Goal: Task Accomplishment & Management: Manage account settings

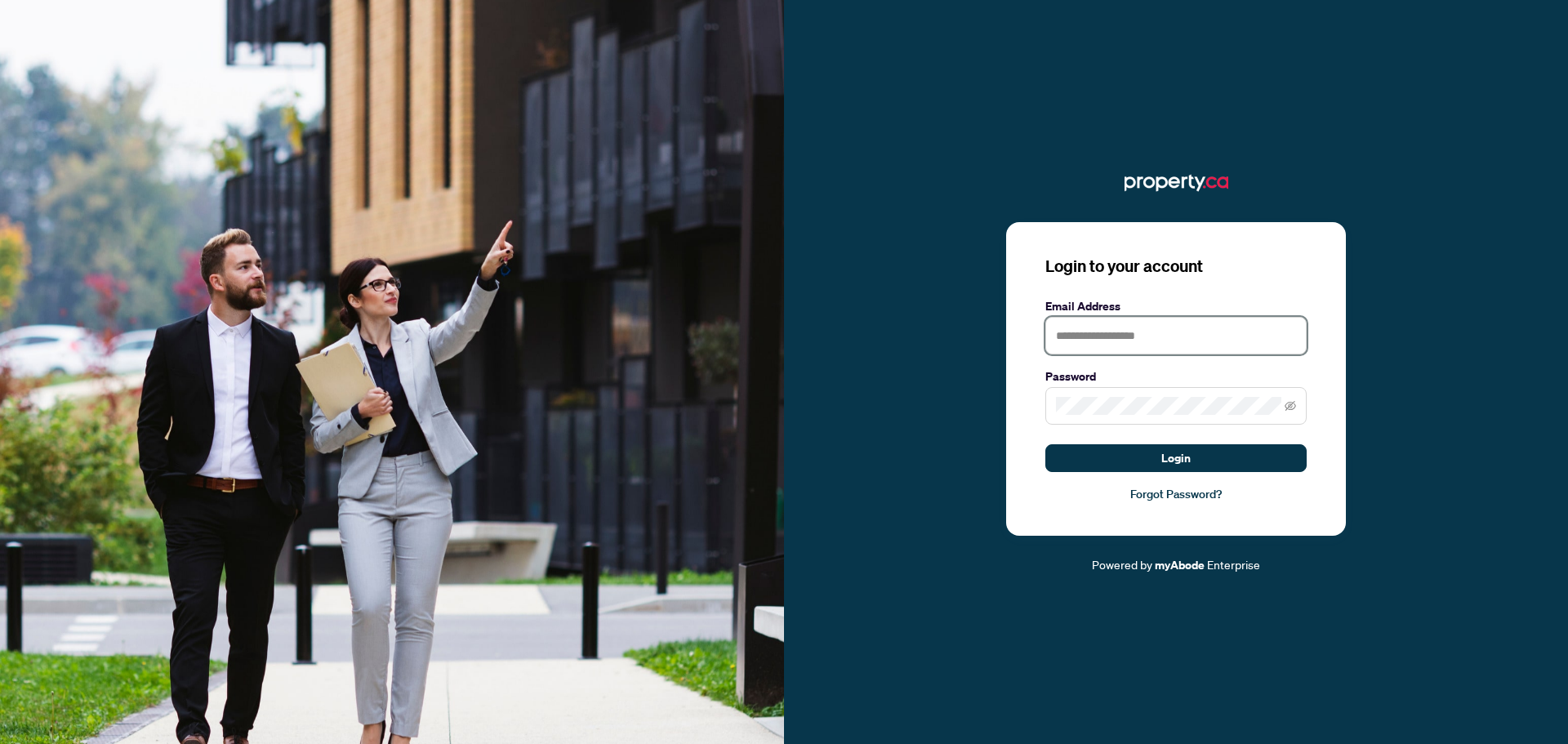
click at [1117, 343] on input "text" at bounding box center [1176, 336] width 262 height 38
type input "**********"
click at [1045, 445] on button "Login" at bounding box center [1176, 458] width 262 height 28
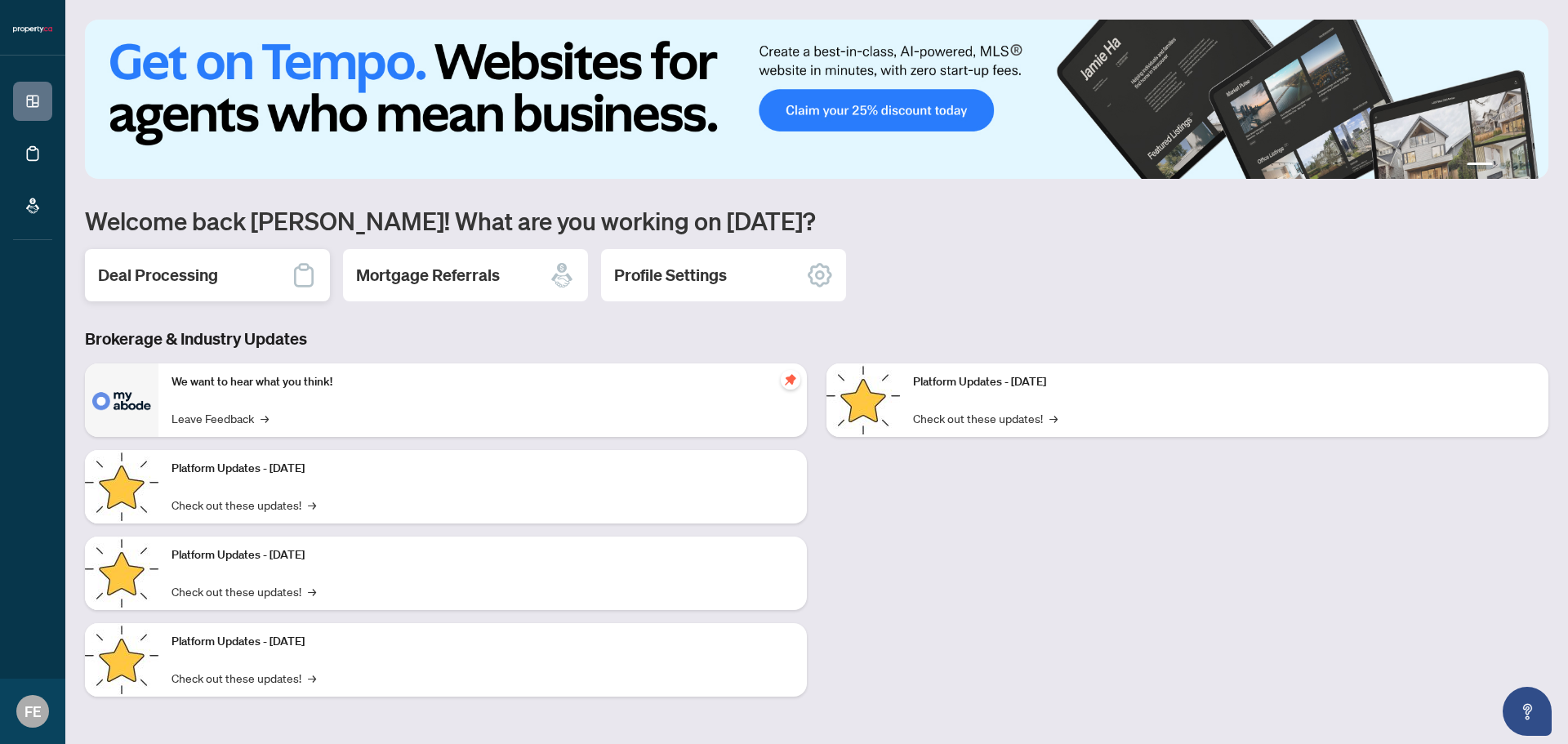
click at [205, 286] on h2 "Deal Processing" at bounding box center [158, 274] width 120 height 23
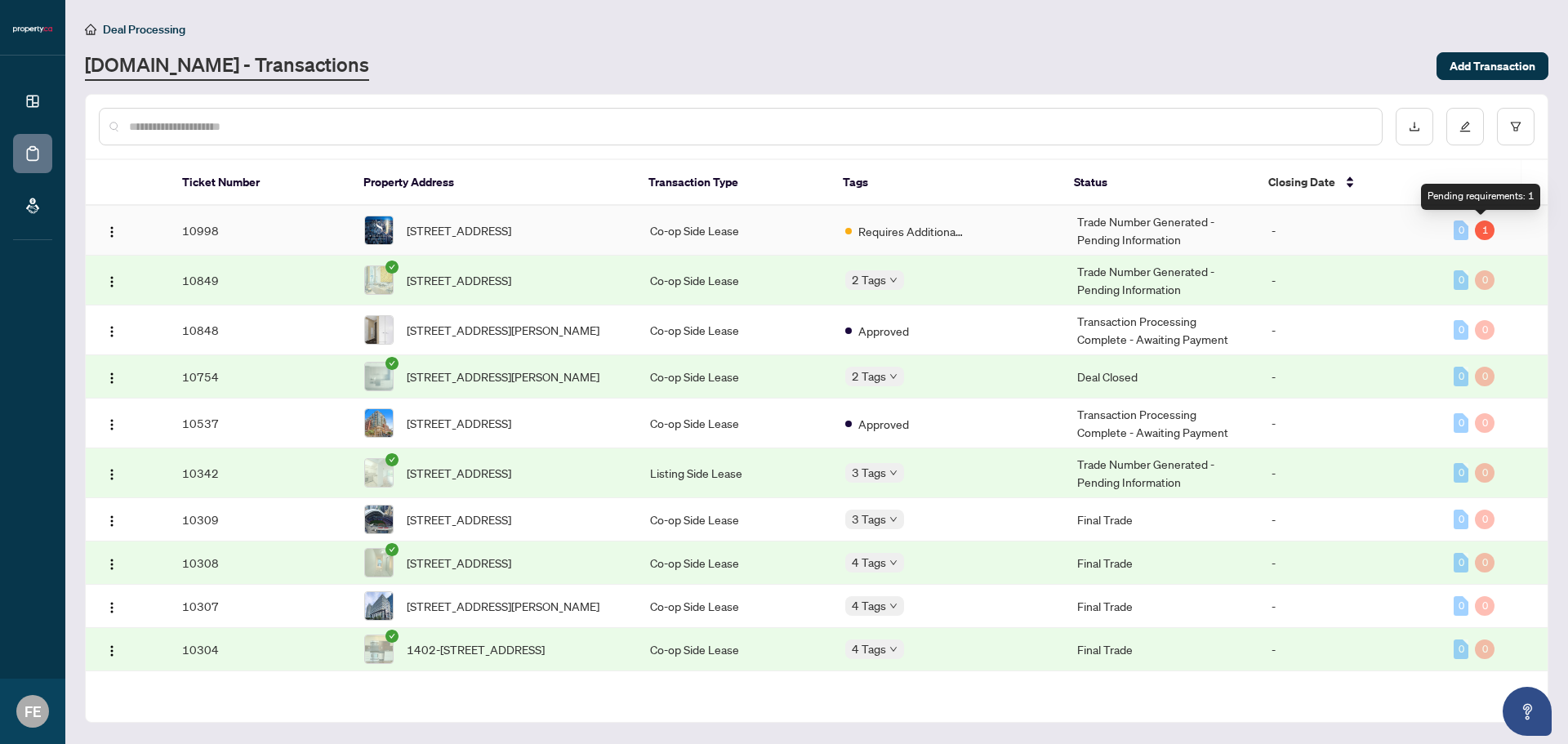
click at [1482, 231] on div "1" at bounding box center [1484, 230] width 19 height 19
click at [876, 224] on span "Requires Additional Docs" at bounding box center [911, 231] width 107 height 18
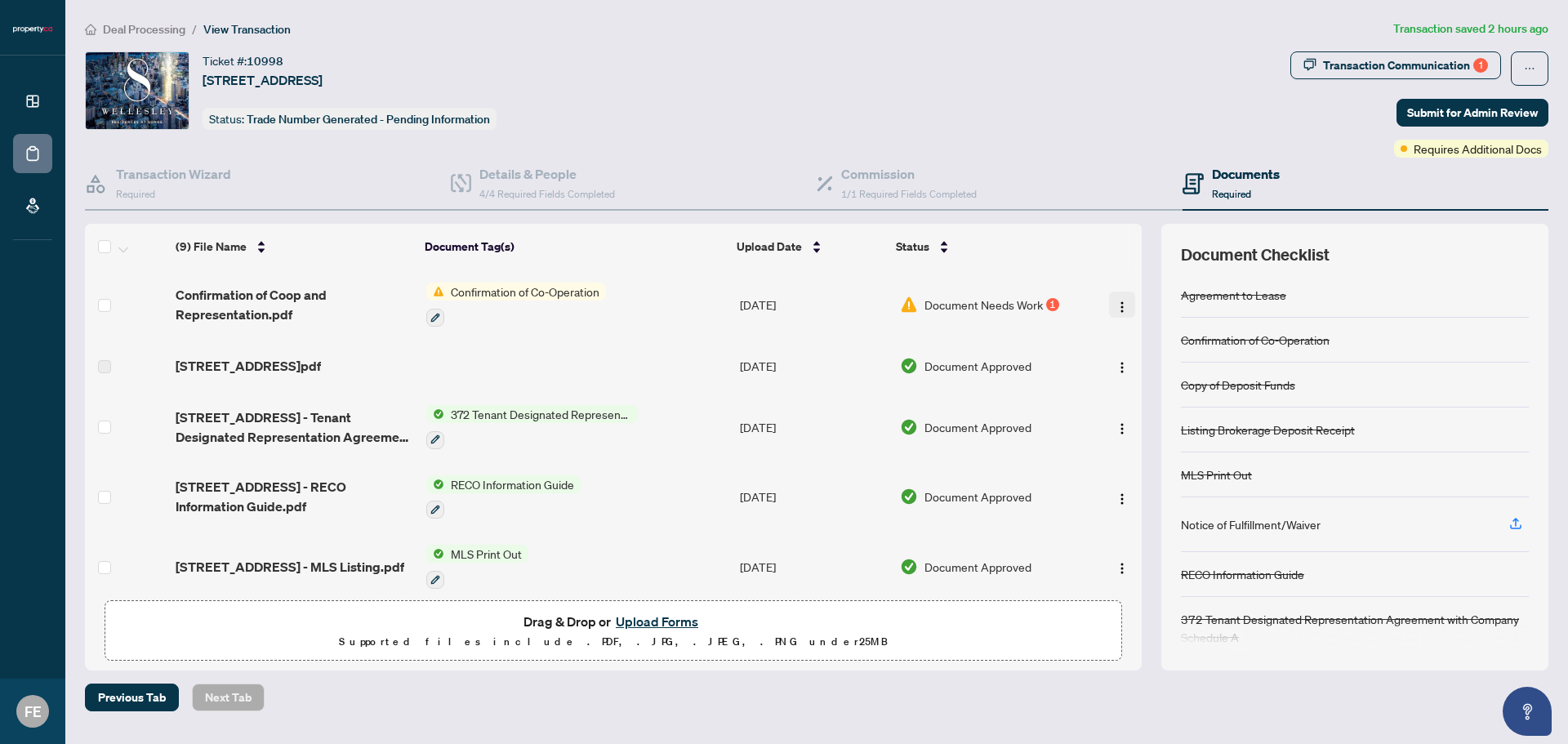
click at [1118, 305] on img "button" at bounding box center [1123, 307] width 13 height 13
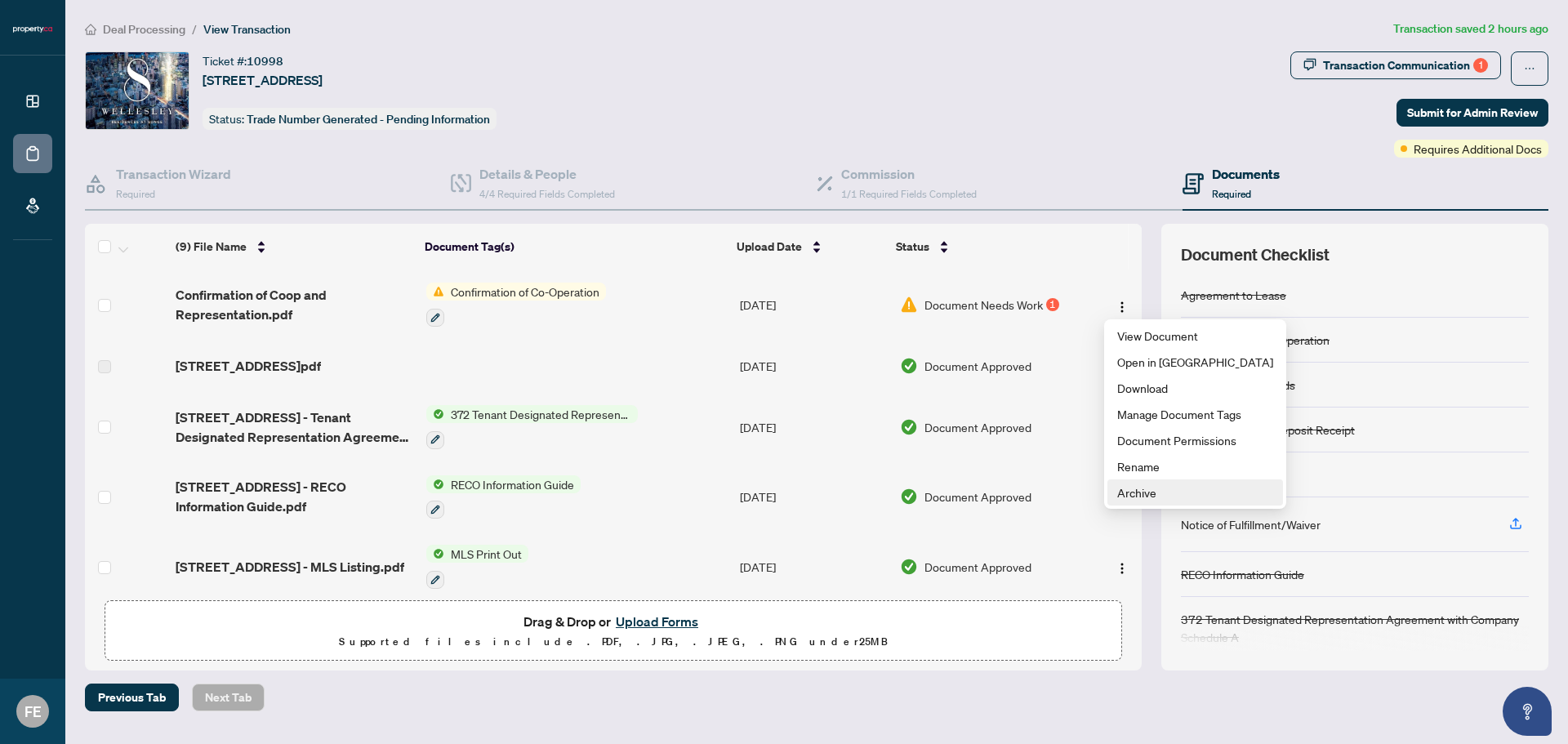
click at [1128, 491] on span "Archive" at bounding box center [1196, 492] width 156 height 18
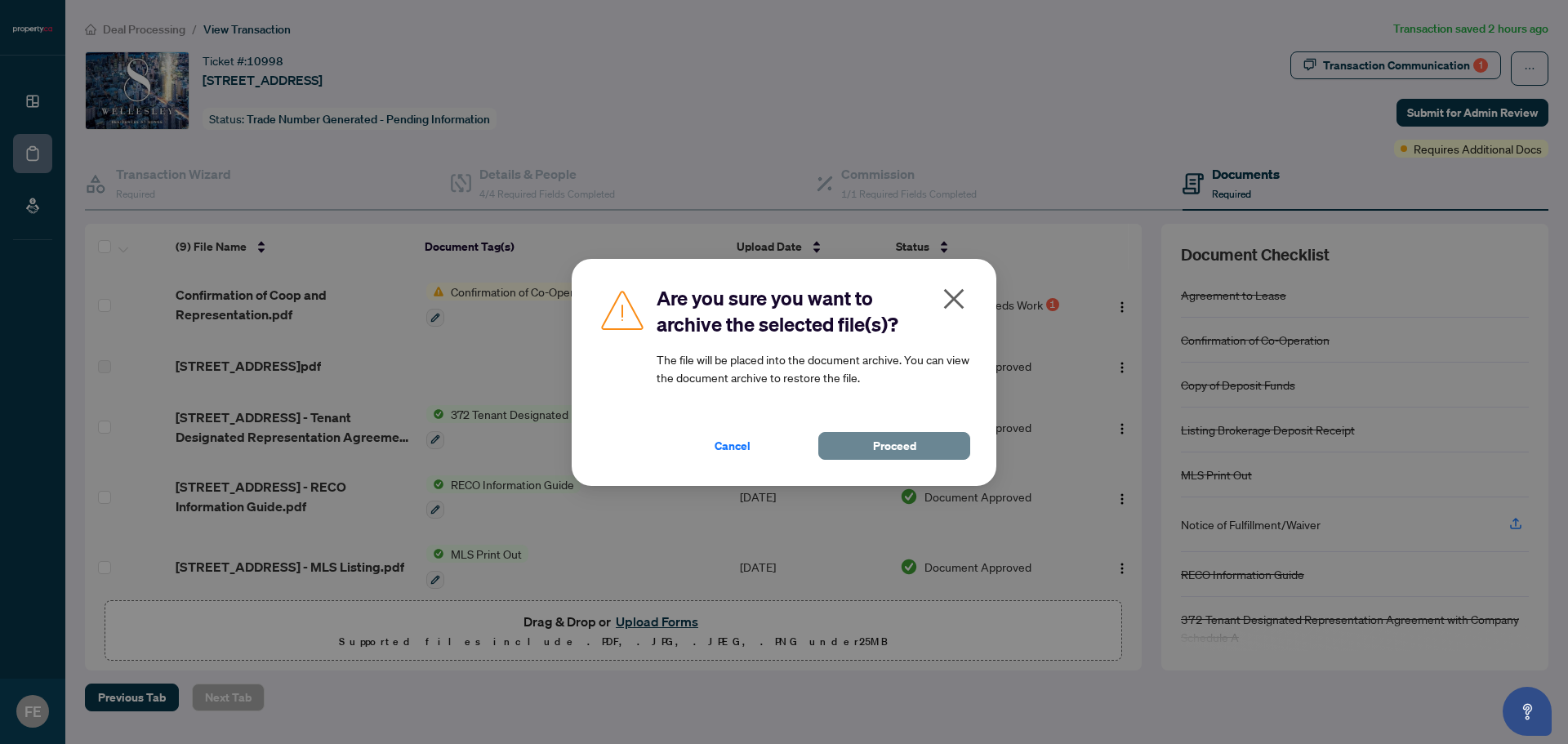
click at [888, 441] on span "Proceed" at bounding box center [895, 445] width 44 height 26
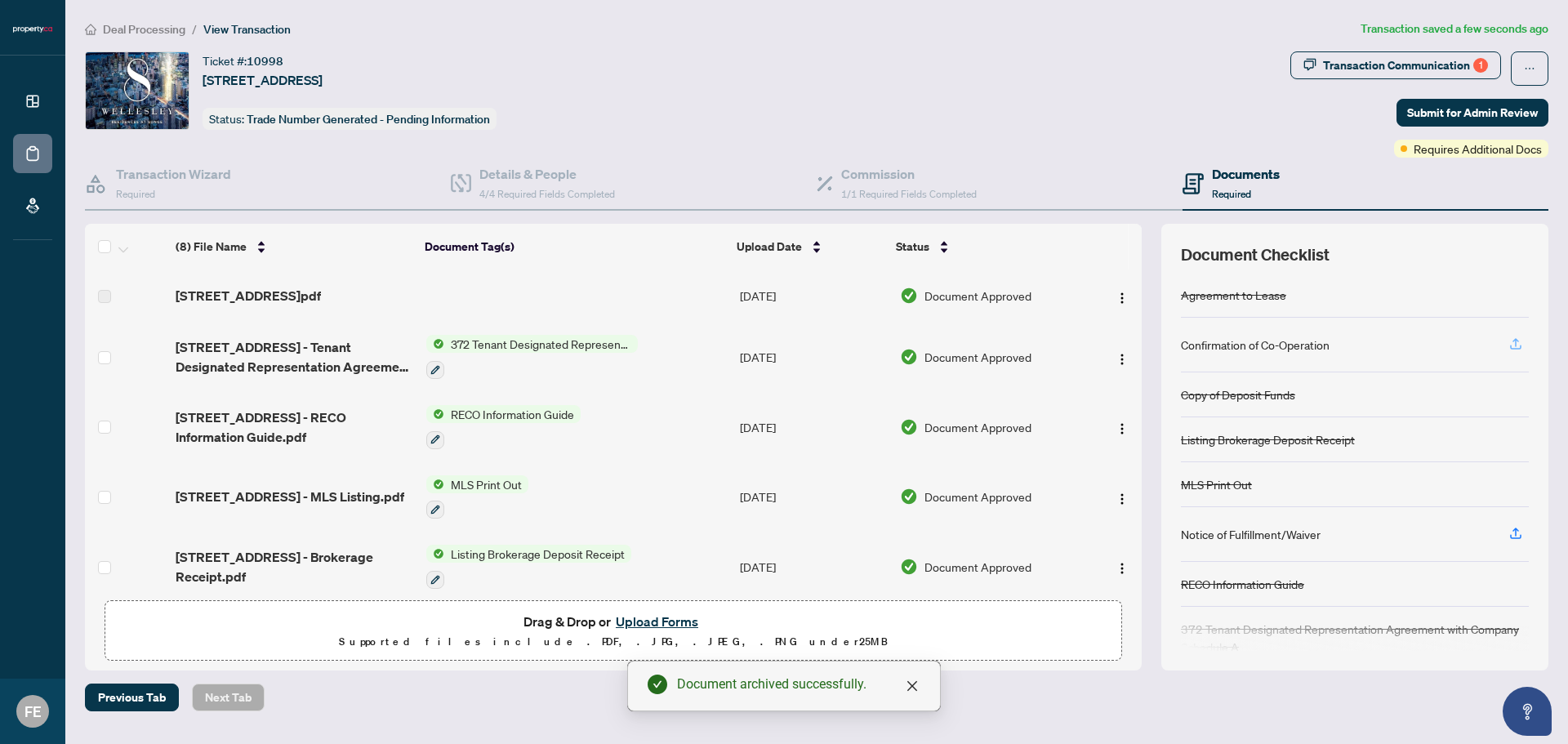
click at [1513, 336] on icon "button" at bounding box center [1516, 344] width 15 height 15
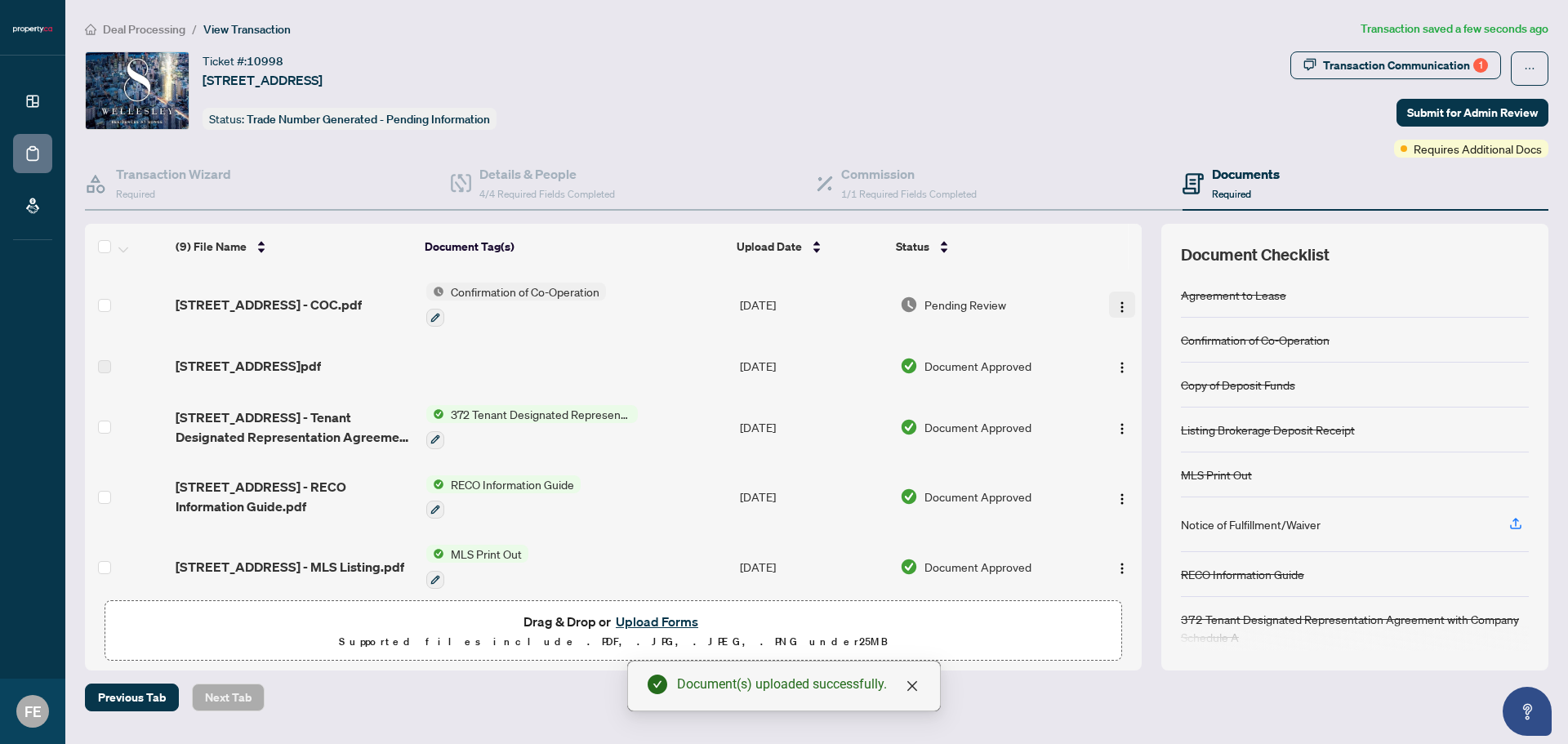
click at [1125, 294] on button "button" at bounding box center [1122, 304] width 26 height 26
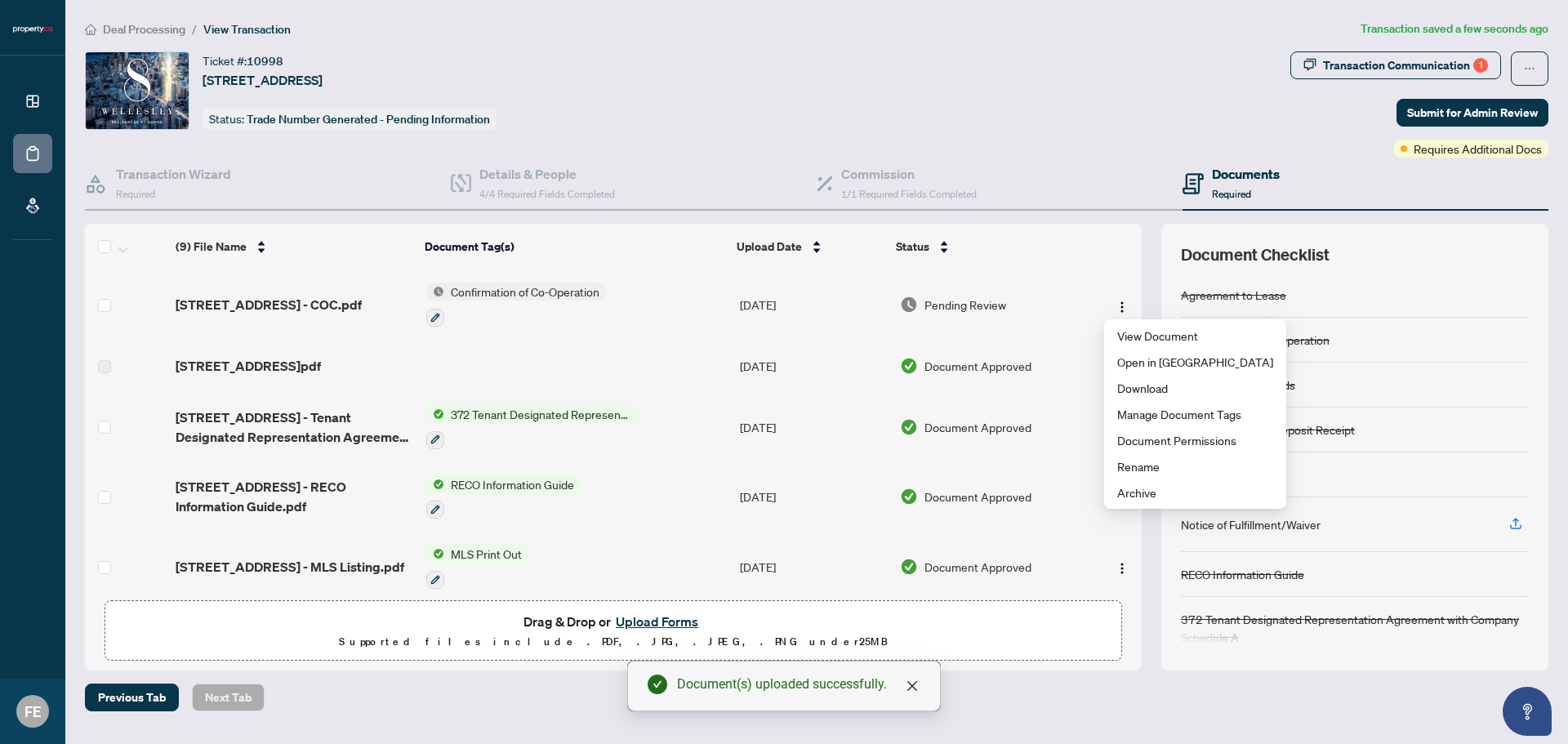
click at [1371, 315] on div "Agreement to Lease" at bounding box center [1355, 295] width 348 height 45
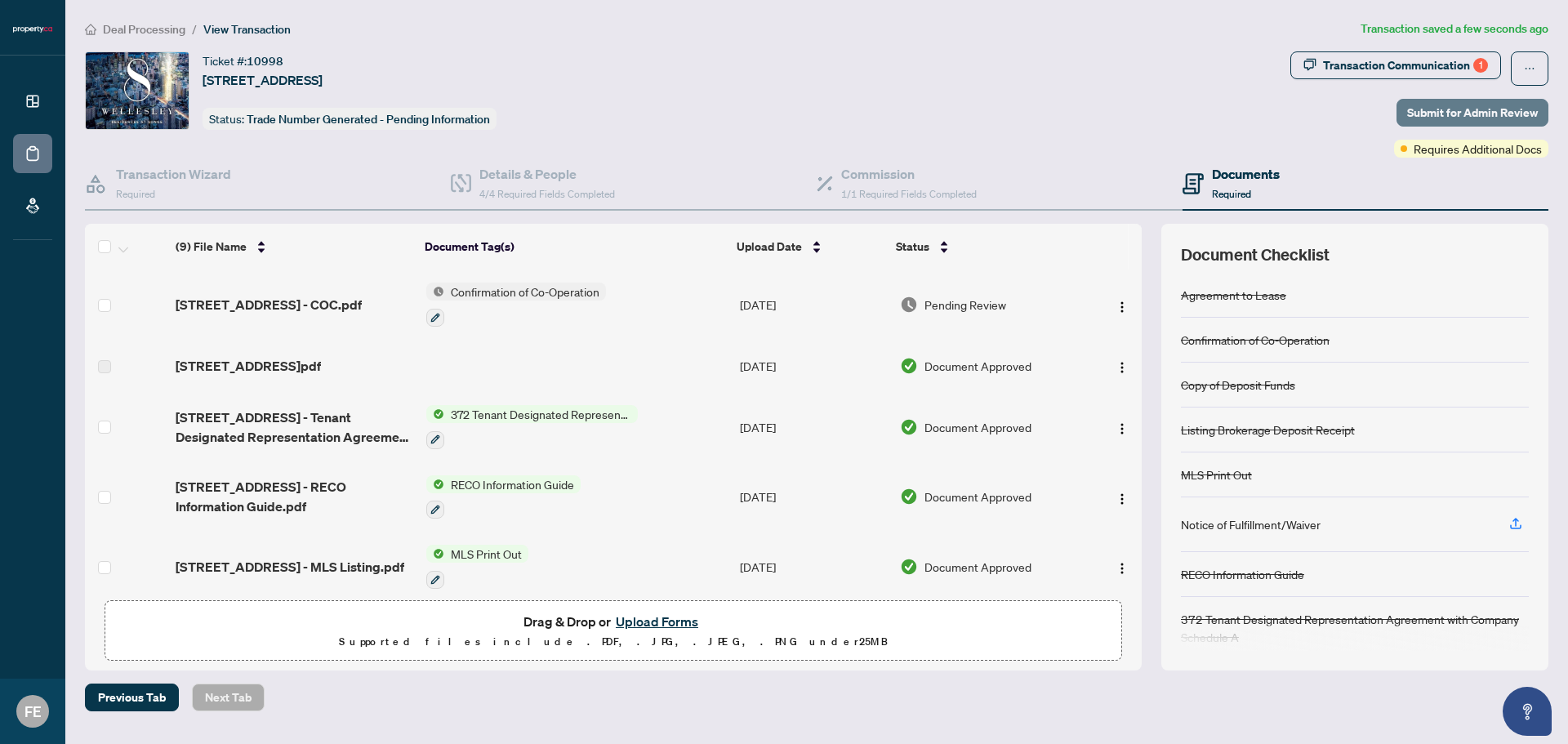
click at [1476, 112] on span "Submit for Admin Review" at bounding box center [1473, 112] width 131 height 26
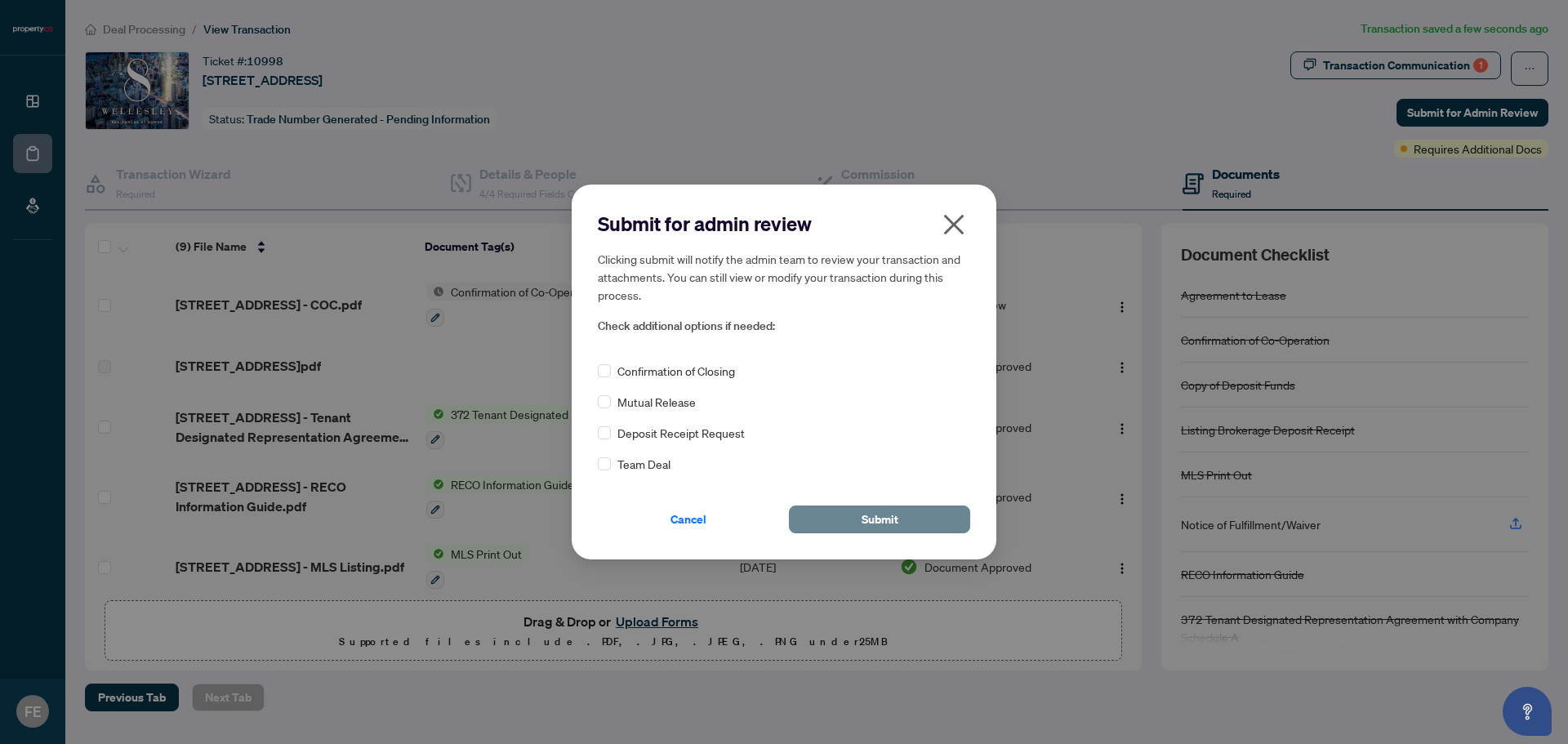
click at [883, 514] on span "Submit" at bounding box center [880, 519] width 37 height 26
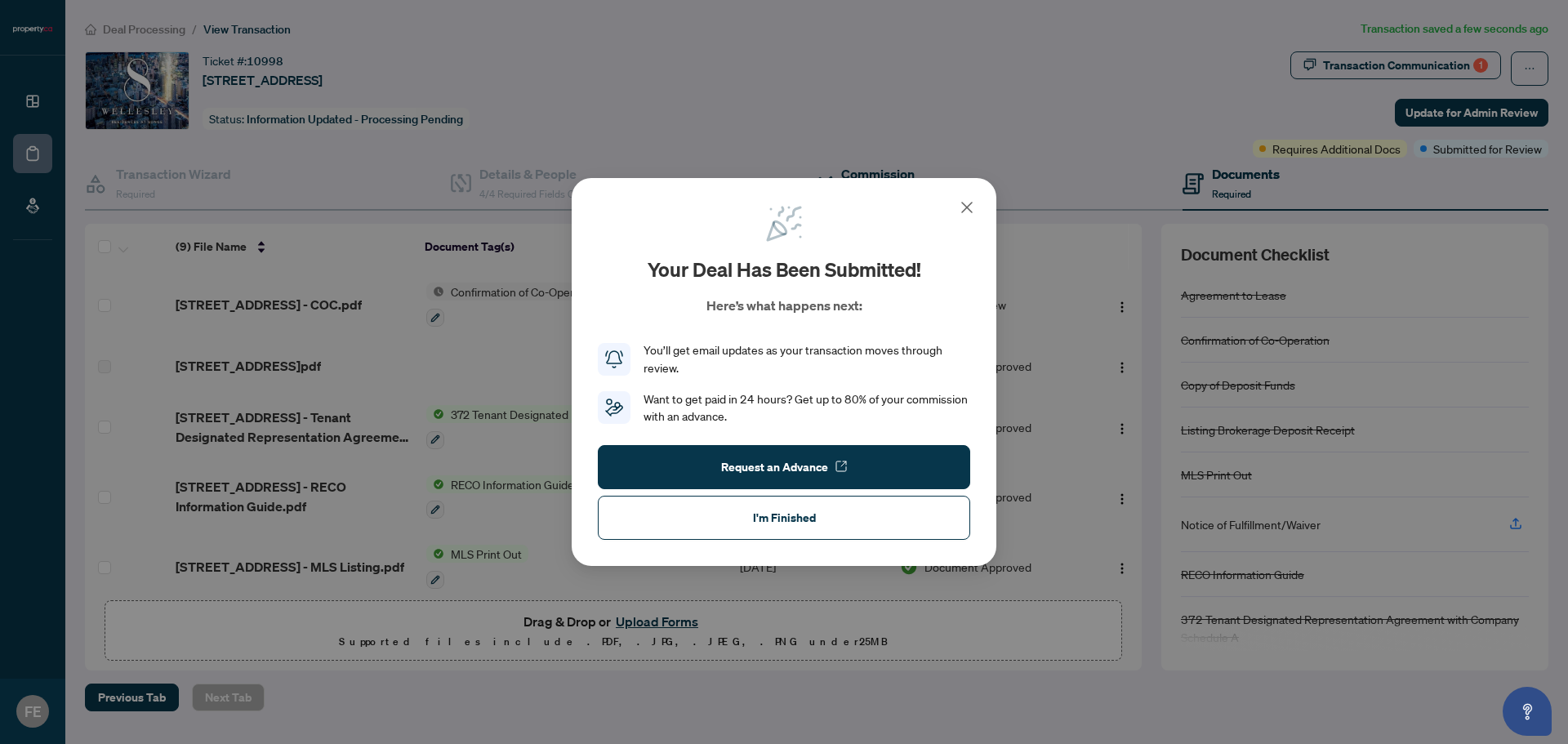
drag, startPoint x: 968, startPoint y: 200, endPoint x: 948, endPoint y: 192, distance: 21.5
click at [968, 200] on icon at bounding box center [966, 207] width 19 height 19
